Goal: Task Accomplishment & Management: Complete application form

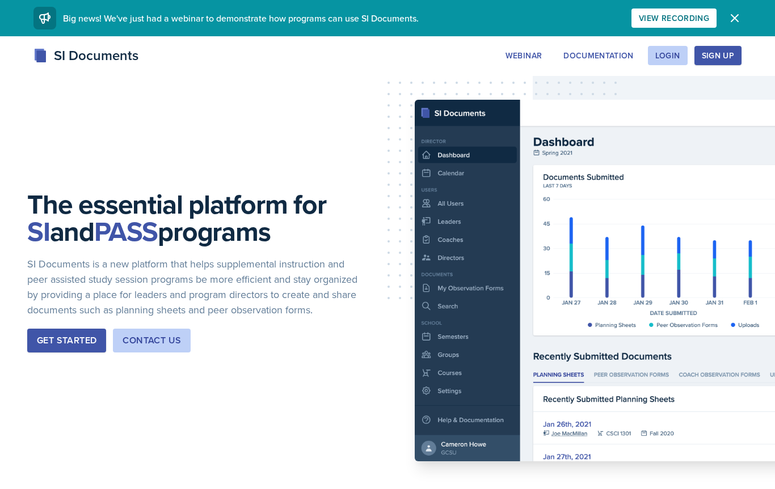
click at [670, 57] on div "Login" at bounding box center [667, 55] width 25 height 9
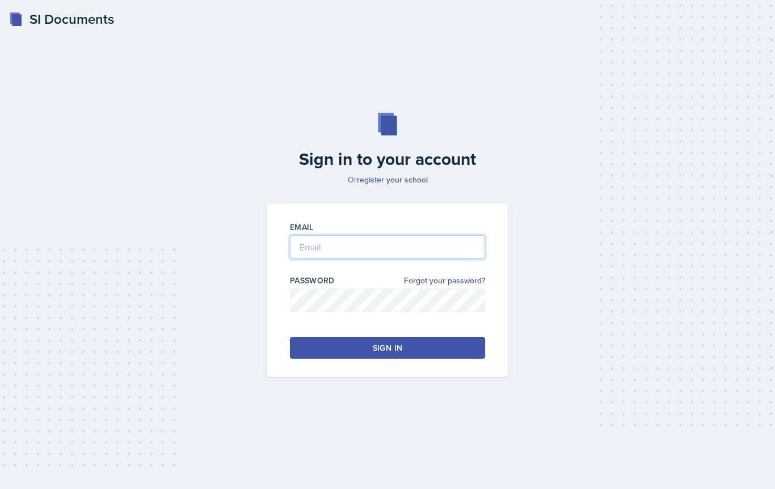
click at [325, 248] on input "email" at bounding box center [387, 247] width 195 height 24
type input "[PERSON_NAME][EMAIL_ADDRESS][DOMAIN_NAME]"
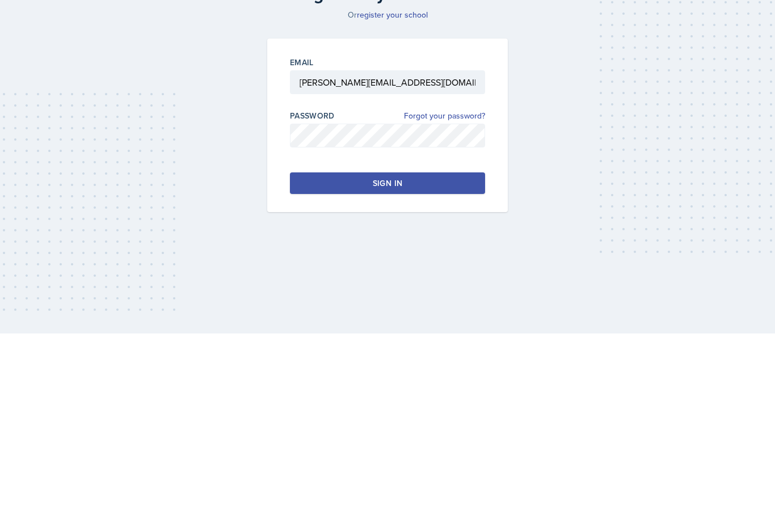
click at [325, 346] on button "Sign in" at bounding box center [387, 357] width 195 height 22
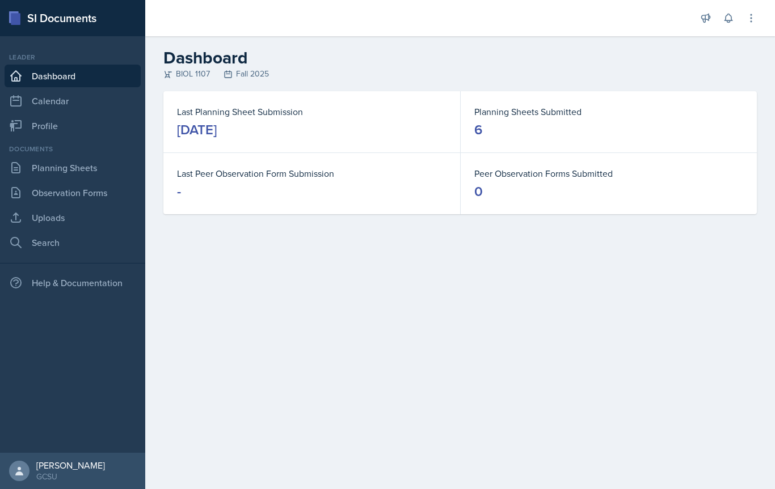
click at [40, 164] on link "Planning Sheets" at bounding box center [73, 167] width 136 height 23
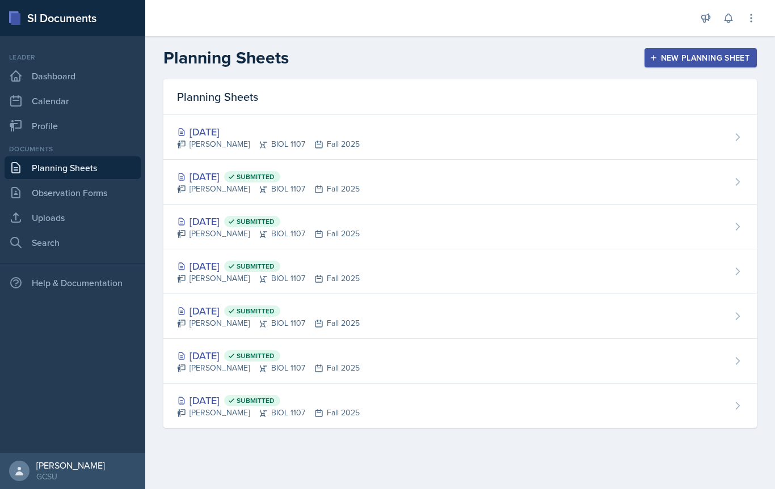
click at [202, 133] on div "[DATE]" at bounding box center [268, 131] width 183 height 15
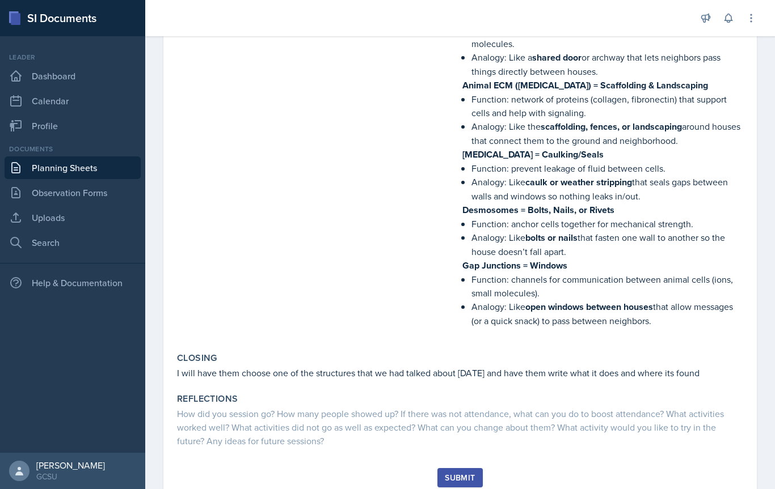
scroll to position [856, 0]
click at [458, 474] on div "Submit" at bounding box center [460, 478] width 30 height 9
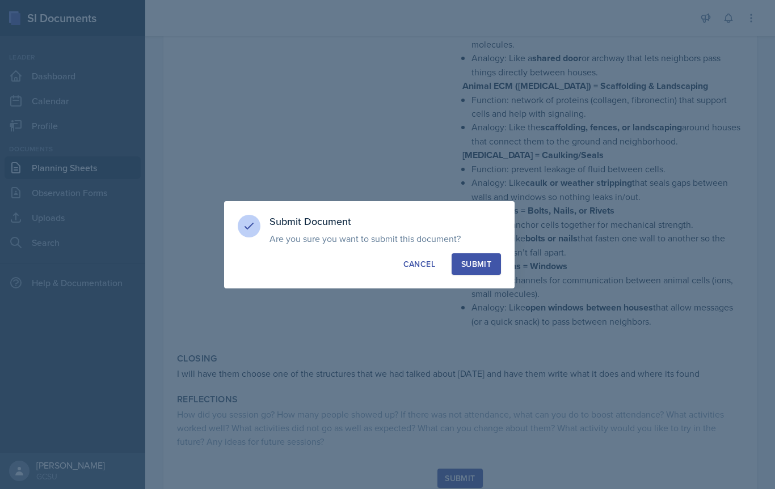
click at [476, 263] on div "Submit" at bounding box center [476, 264] width 30 height 11
click at [316, 387] on div at bounding box center [387, 244] width 775 height 489
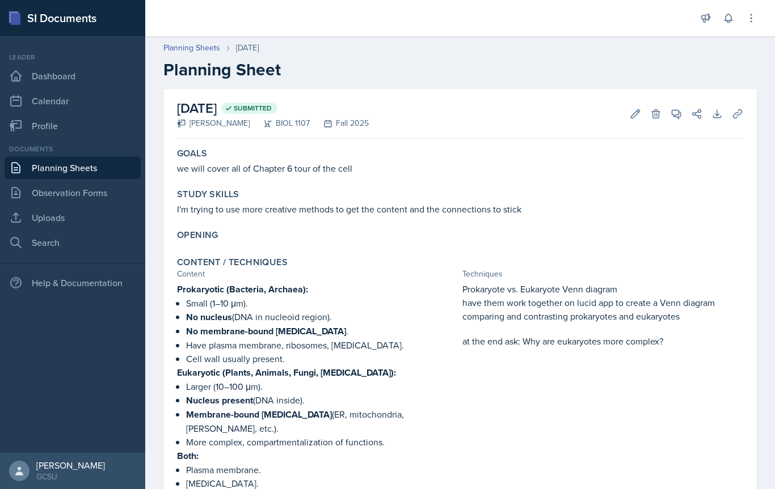
scroll to position [0, 0]
click at [69, 174] on link "Planning Sheets" at bounding box center [73, 167] width 136 height 23
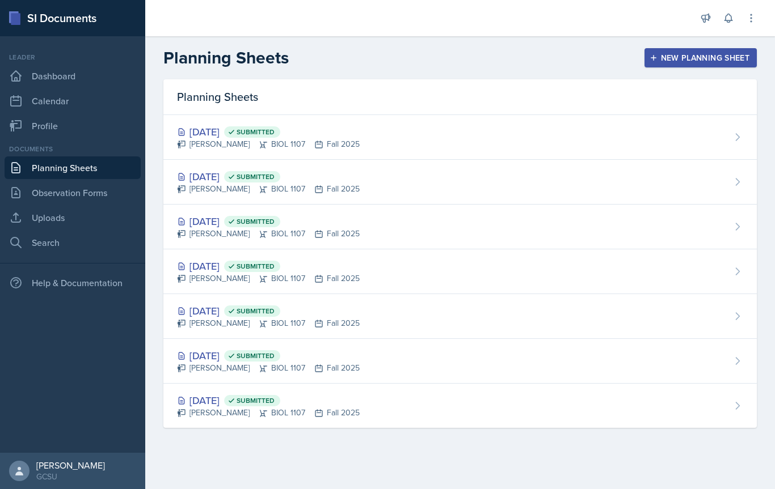
click at [211, 177] on div "[DATE] Submitted" at bounding box center [268, 176] width 183 height 15
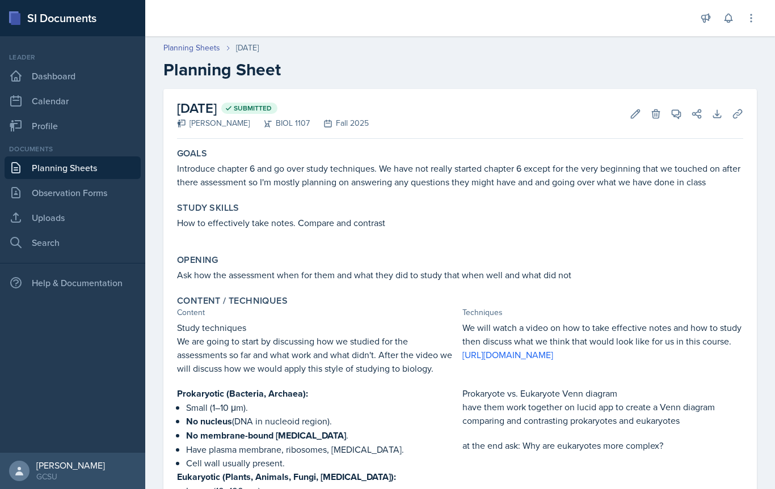
click at [58, 171] on link "Planning Sheets" at bounding box center [73, 167] width 136 height 23
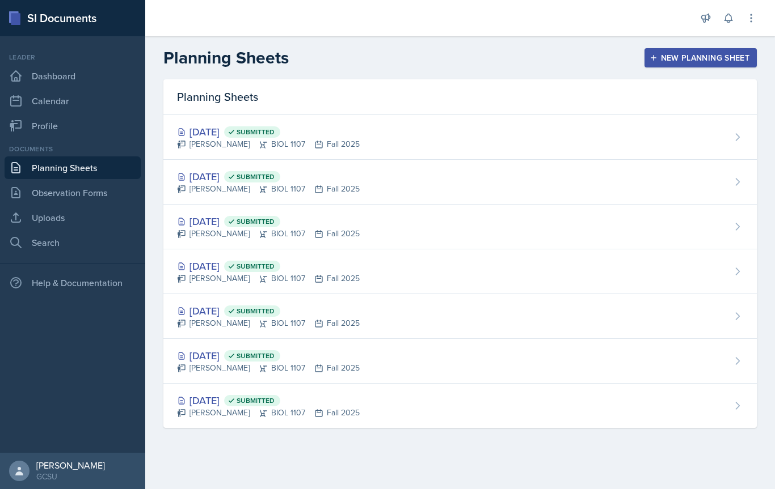
click at [215, 128] on div "[DATE] Submitted" at bounding box center [268, 131] width 183 height 15
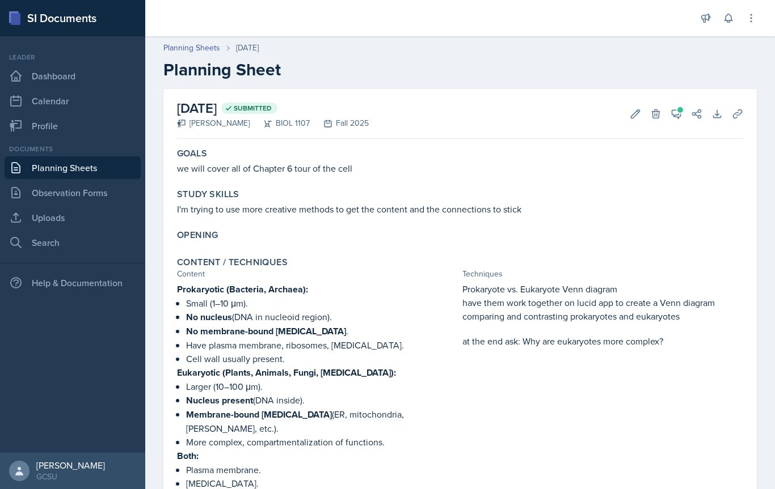
click at [667, 111] on button "View Comments" at bounding box center [676, 114] width 20 height 20
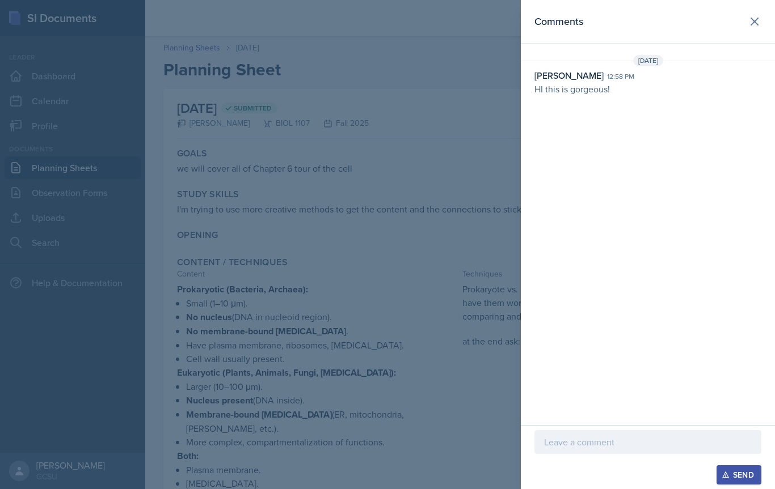
click at [312, 174] on div at bounding box center [387, 244] width 775 height 489
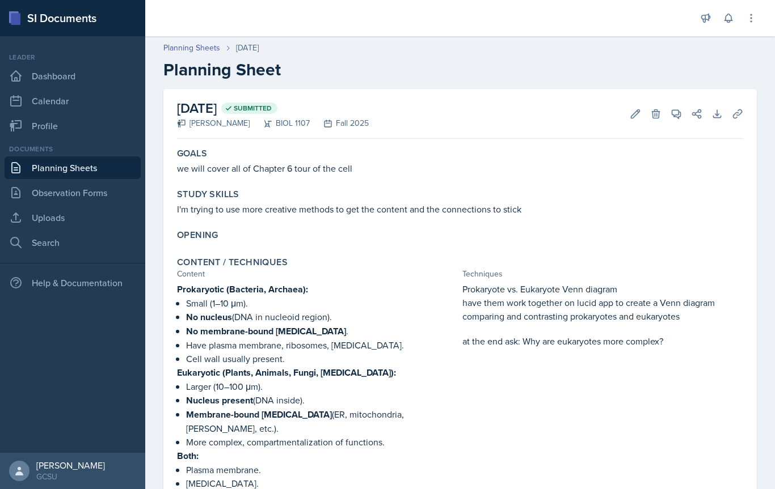
click at [49, 170] on link "Planning Sheets" at bounding box center [73, 167] width 136 height 23
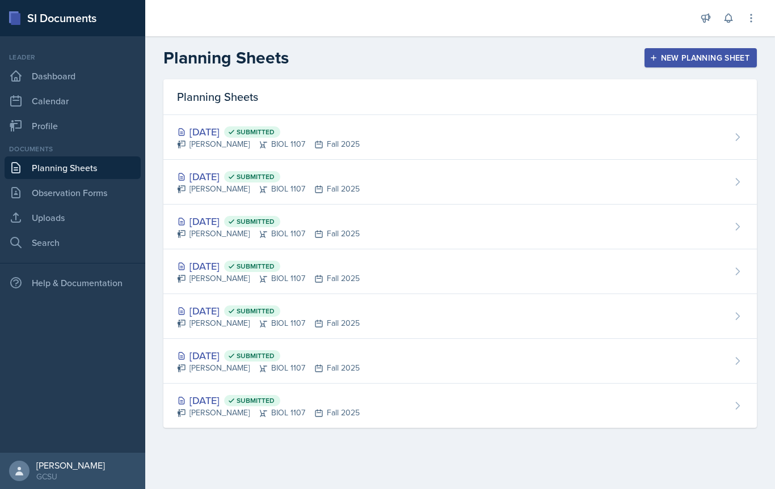
click at [265, 191] on div "[PERSON_NAME] BIOL 1107 Fall 2025" at bounding box center [268, 189] width 183 height 12
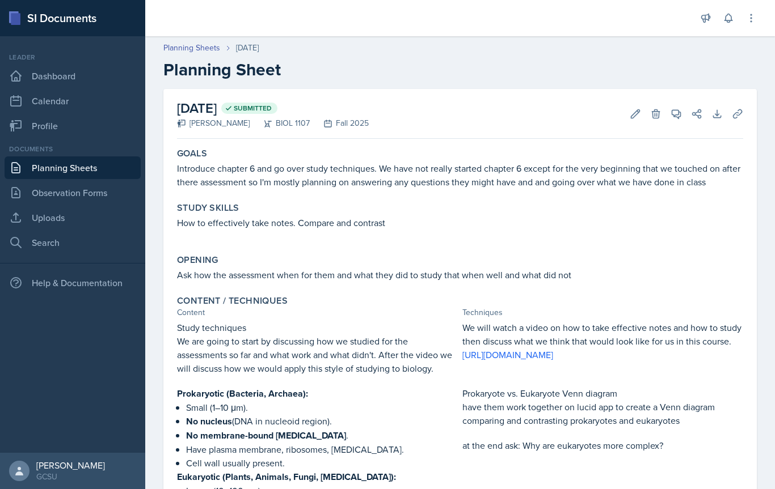
click at [64, 171] on link "Planning Sheets" at bounding box center [73, 167] width 136 height 23
